Goal: Information Seeking & Learning: Check status

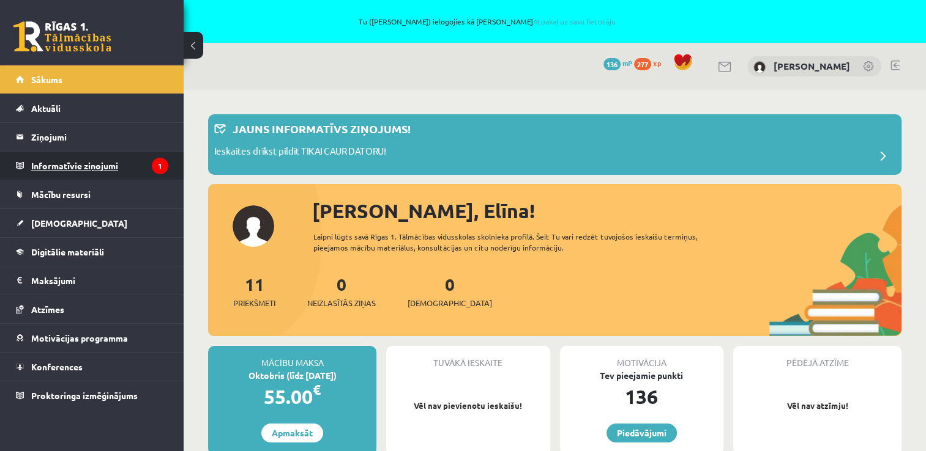
click at [98, 160] on legend "Informatīvie ziņojumi 1" at bounding box center [99, 166] width 137 height 28
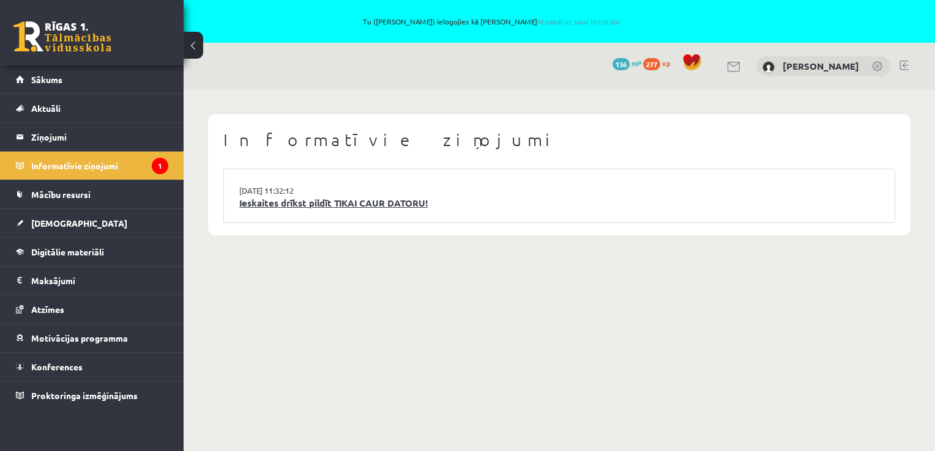
click at [410, 209] on link "Ieskaites drīkst pildīt TIKAI CAUR DATORU!" at bounding box center [559, 203] width 640 height 14
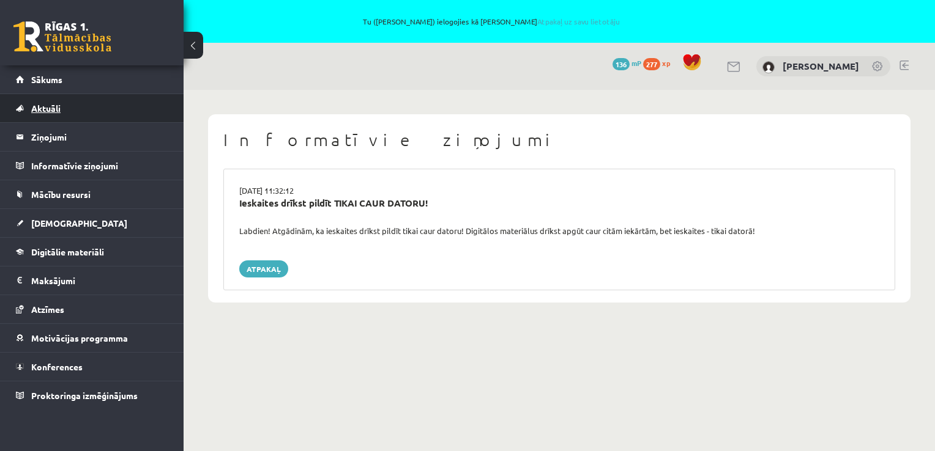
click at [125, 105] on link "Aktuāli" at bounding box center [92, 108] width 152 height 28
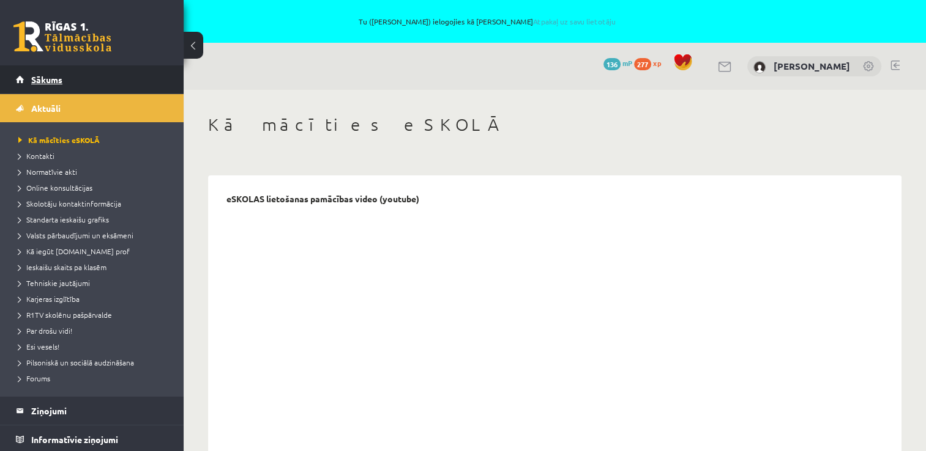
click at [88, 70] on link "Sākums" at bounding box center [92, 79] width 152 height 28
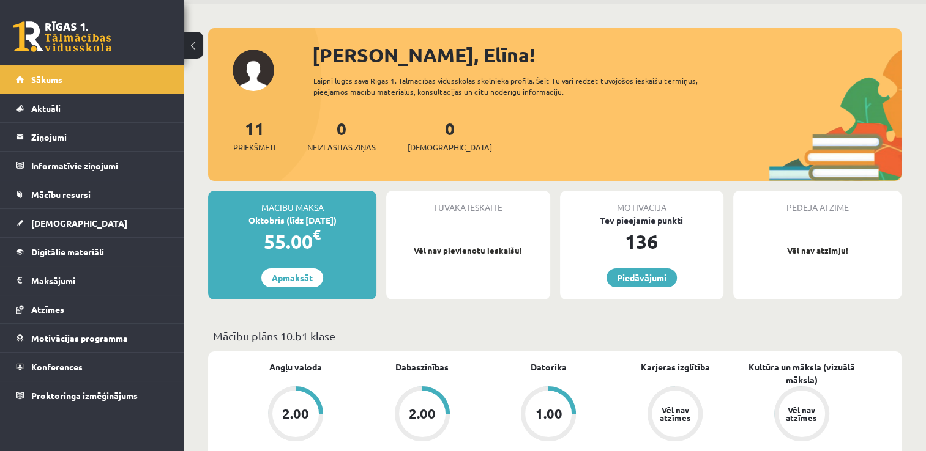
scroll to position [184, 0]
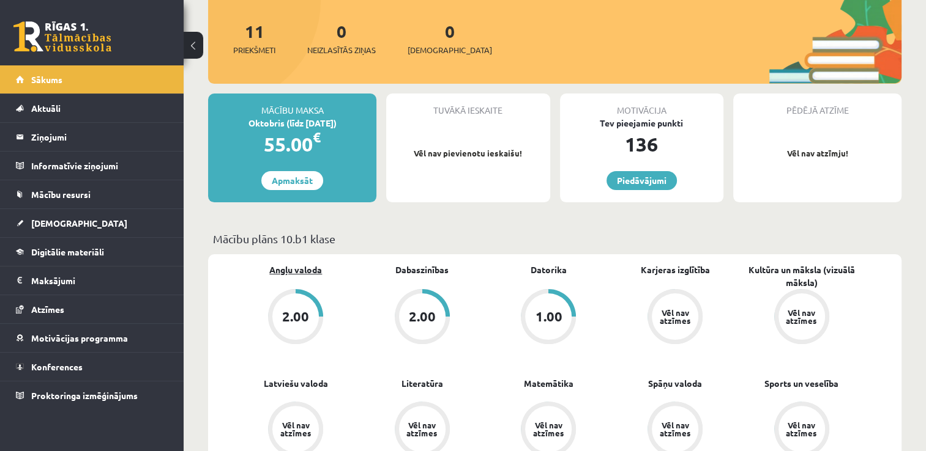
click at [303, 269] on link "Angļu valoda" at bounding box center [295, 270] width 53 height 13
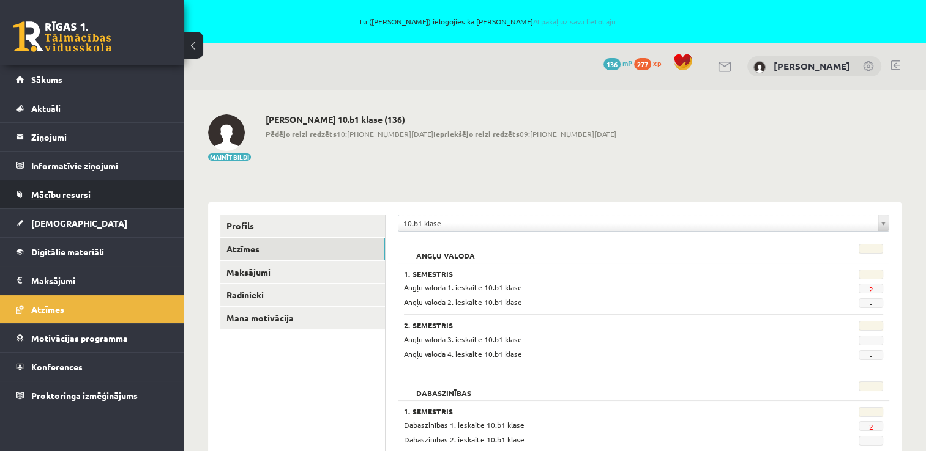
click at [75, 197] on span "Mācību resursi" at bounding box center [60, 194] width 59 height 11
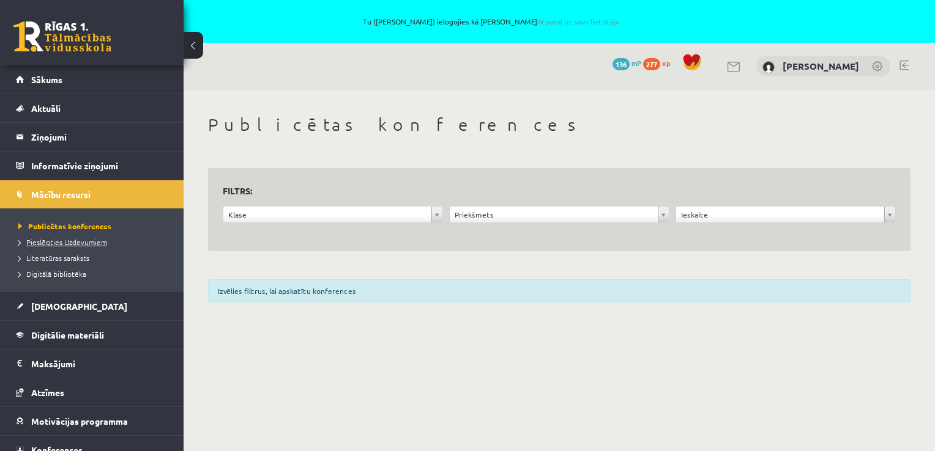
click at [66, 243] on span "Pieslēgties Uzdevumiem" at bounding box center [62, 242] width 89 height 10
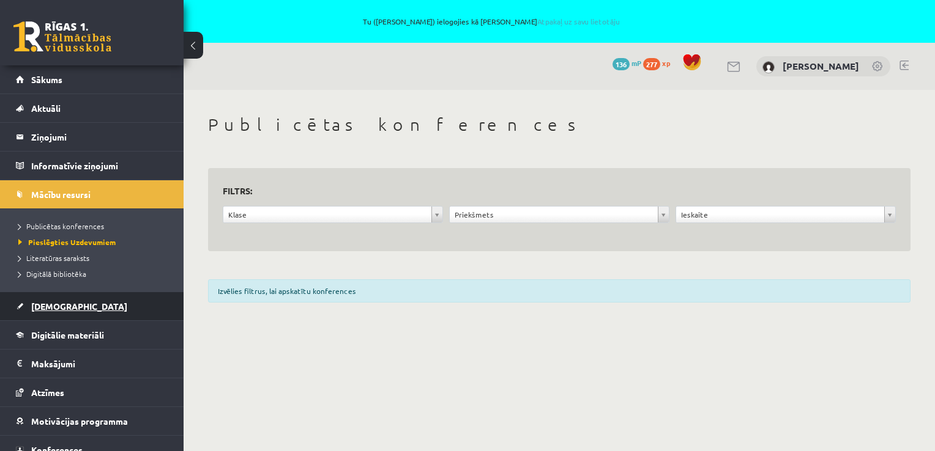
click at [89, 308] on link "[DEMOGRAPHIC_DATA]" at bounding box center [92, 306] width 152 height 28
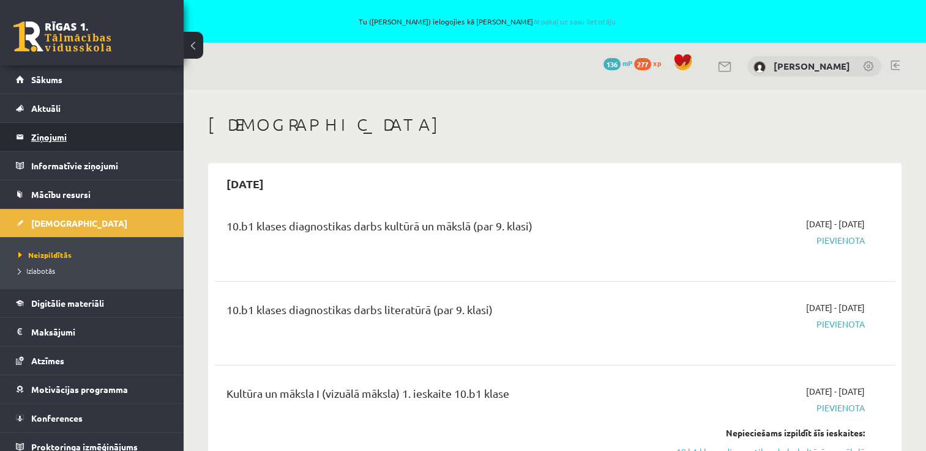
click at [73, 124] on legend "Ziņojumi 0" at bounding box center [99, 137] width 137 height 28
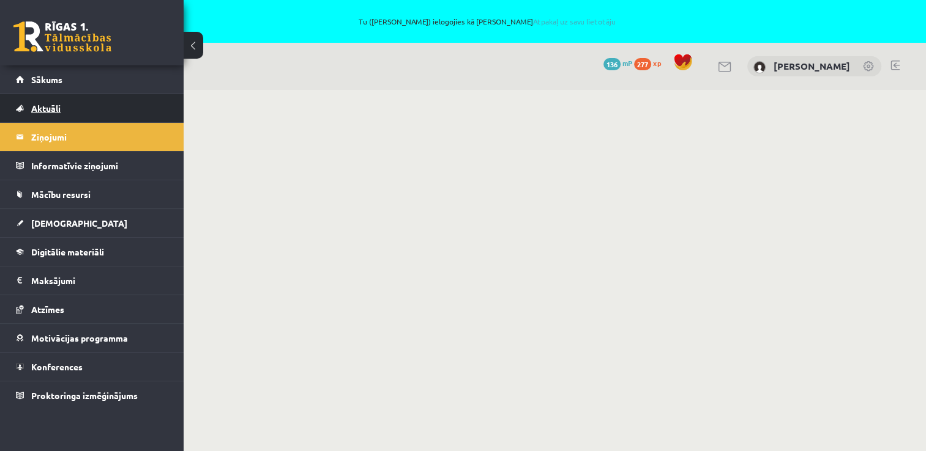
click at [74, 111] on link "Aktuāli" at bounding box center [92, 108] width 152 height 28
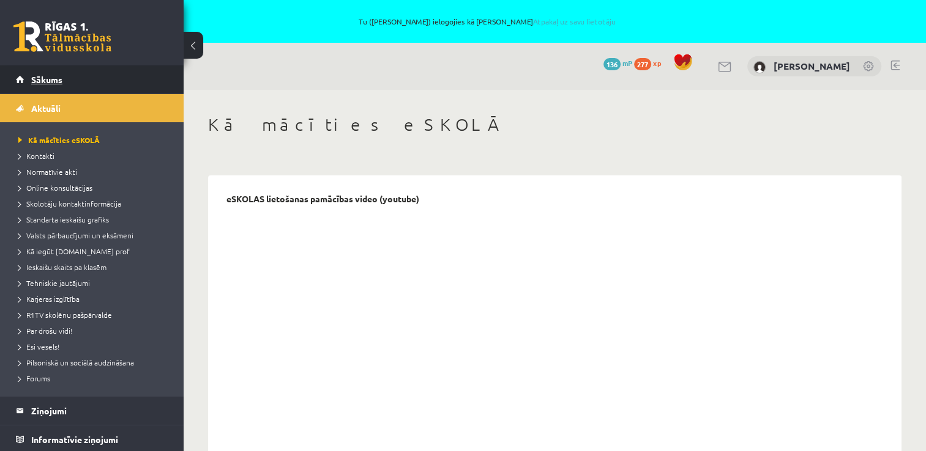
click at [72, 88] on link "Sākums" at bounding box center [92, 79] width 152 height 28
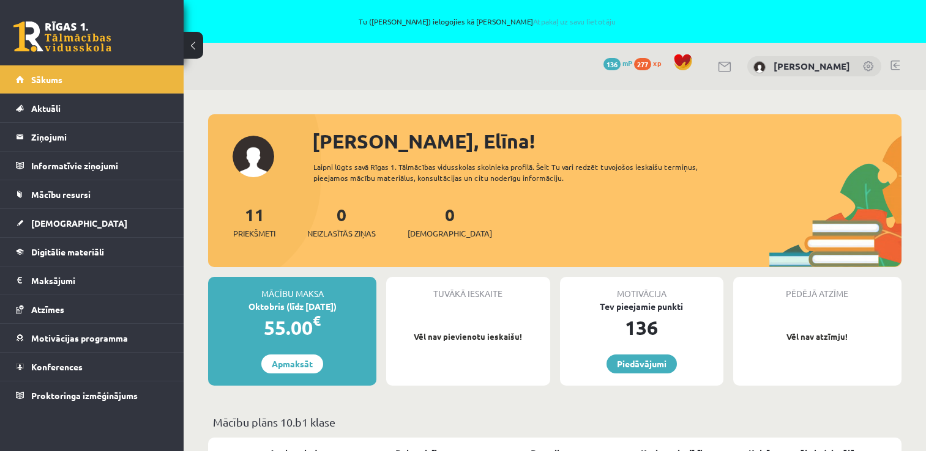
click at [86, 188] on link "Mācību resursi" at bounding box center [92, 194] width 152 height 28
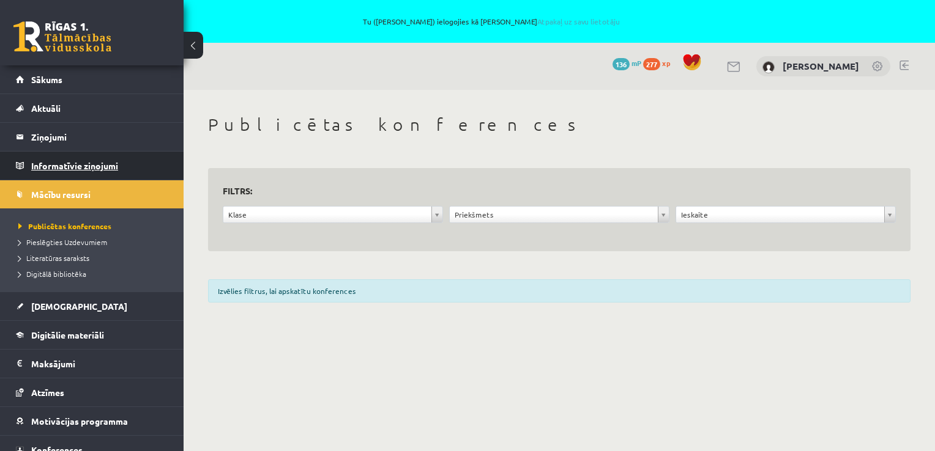
click at [73, 157] on legend "Informatīvie ziņojumi 0" at bounding box center [99, 166] width 137 height 28
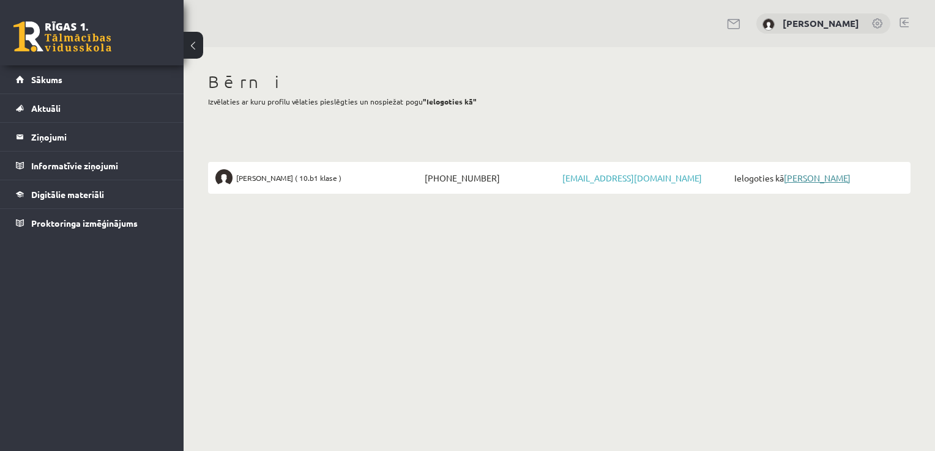
click at [809, 182] on link "[PERSON_NAME]" at bounding box center [817, 178] width 67 height 11
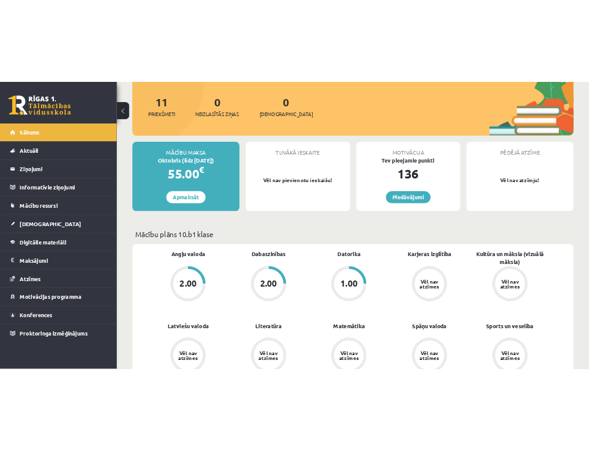
scroll to position [184, 0]
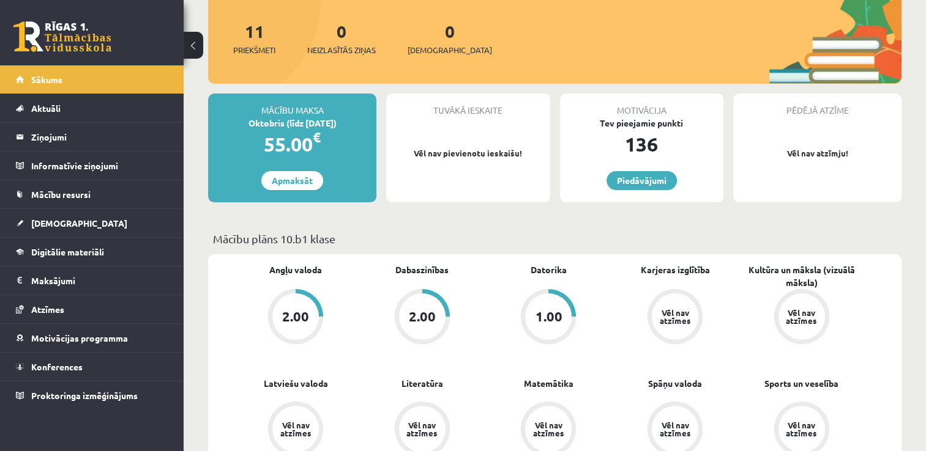
drag, startPoint x: 423, startPoint y: 315, endPoint x: 382, endPoint y: 239, distance: 87.1
click at [382, 239] on p "Mācību plāns 10.b1 klase" at bounding box center [554, 239] width 683 height 17
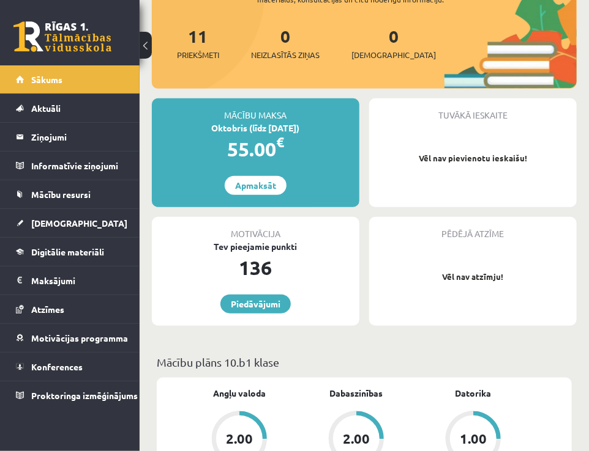
scroll to position [306, 0]
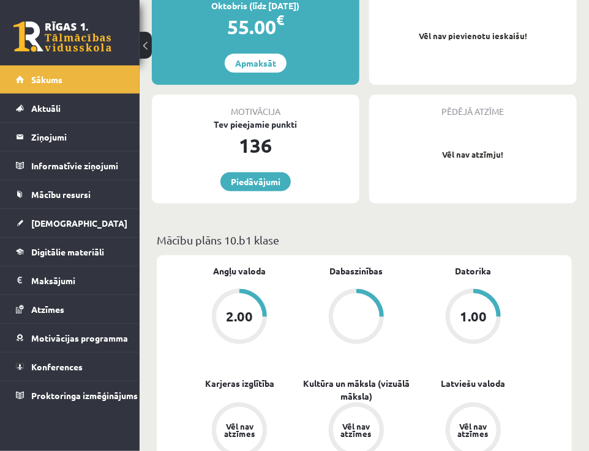
click at [486, 317] on div "1.00" at bounding box center [472, 316] width 27 height 13
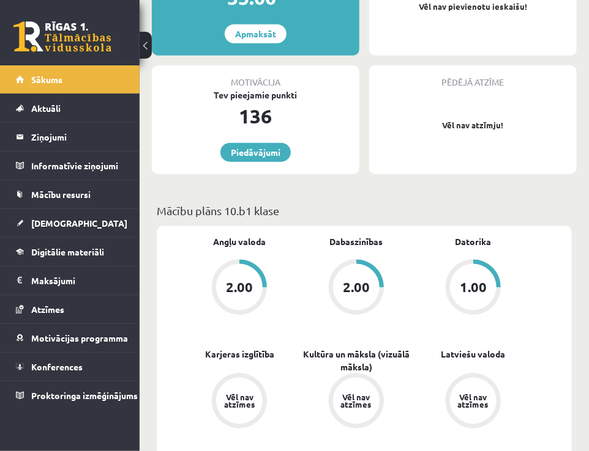
scroll to position [426, 0]
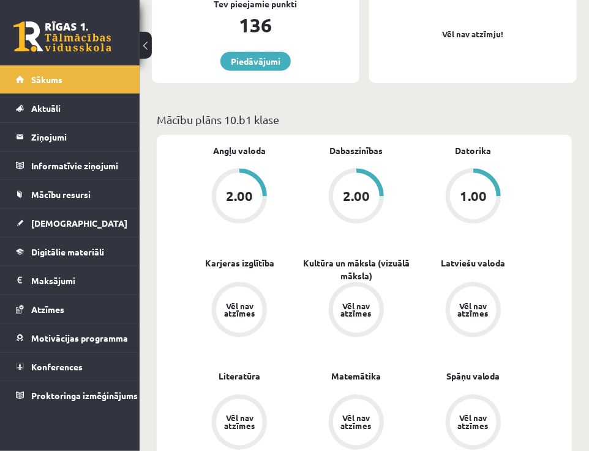
click at [560, 117] on p "Mācību plāns 10.b1 klase" at bounding box center [364, 119] width 415 height 17
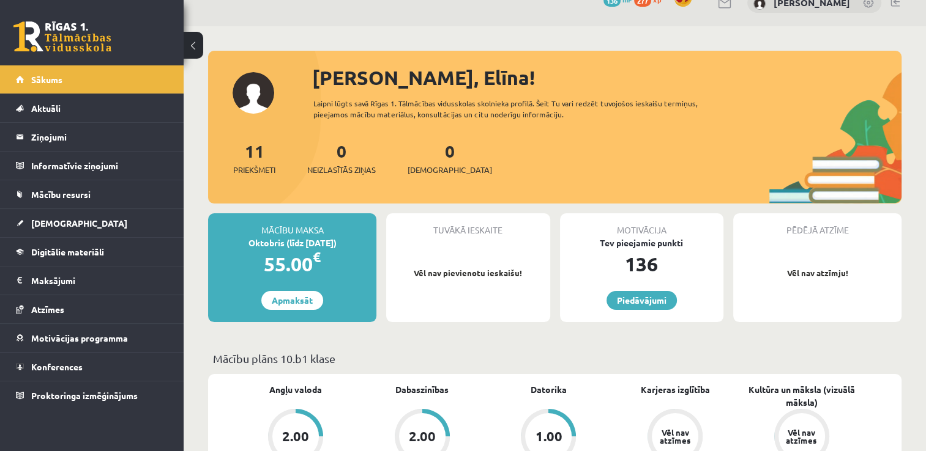
scroll to position [122, 0]
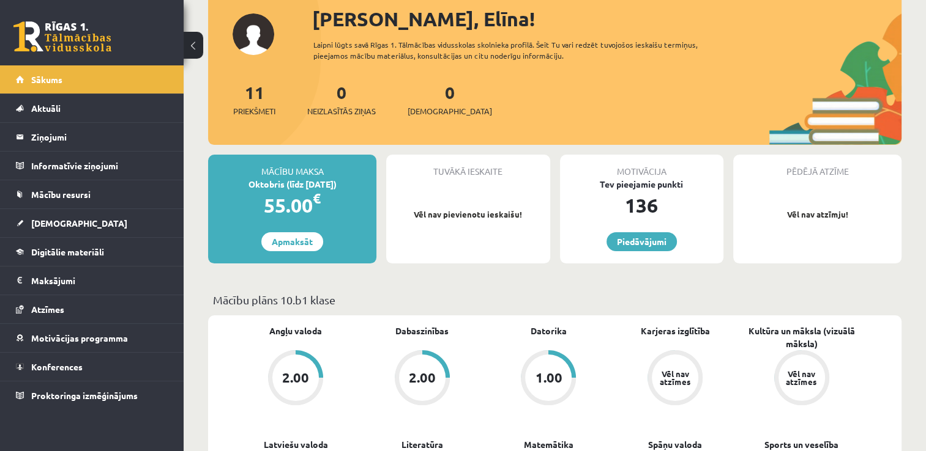
click at [296, 371] on div "2.00" at bounding box center [295, 377] width 27 height 13
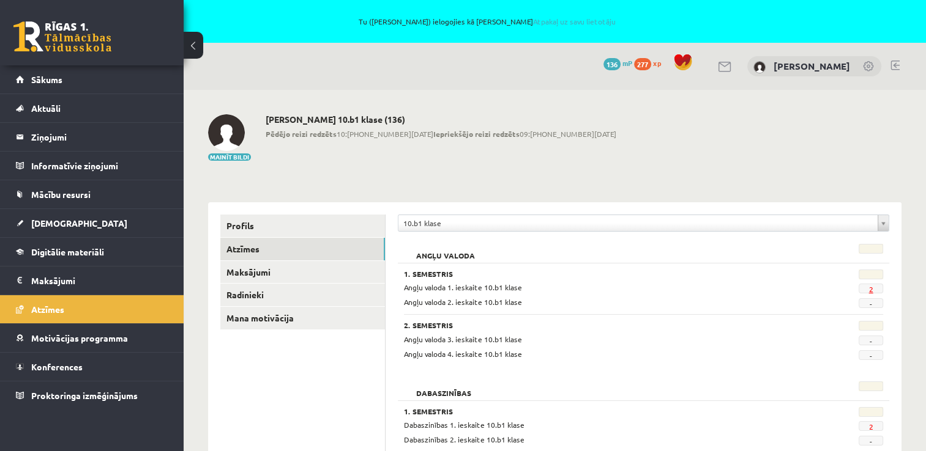
click at [871, 291] on link "2" at bounding box center [870, 289] width 4 height 10
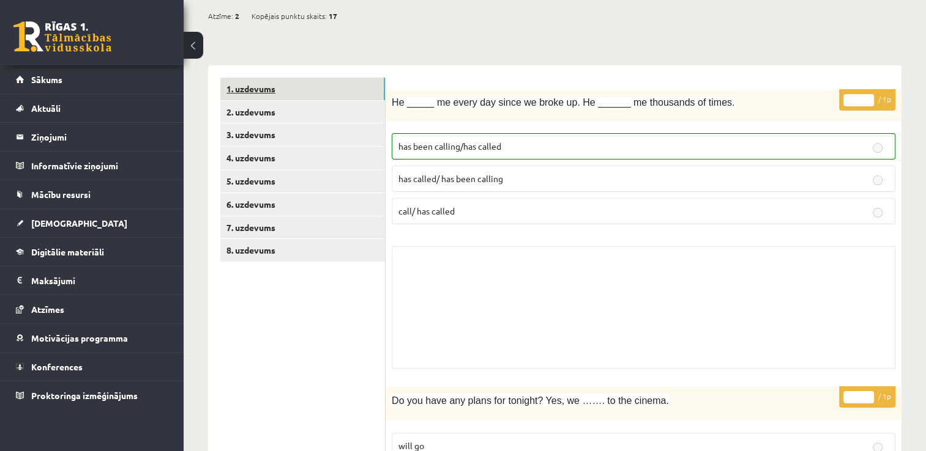
scroll to position [122, 0]
